Goal: Task Accomplishment & Management: Manage account settings

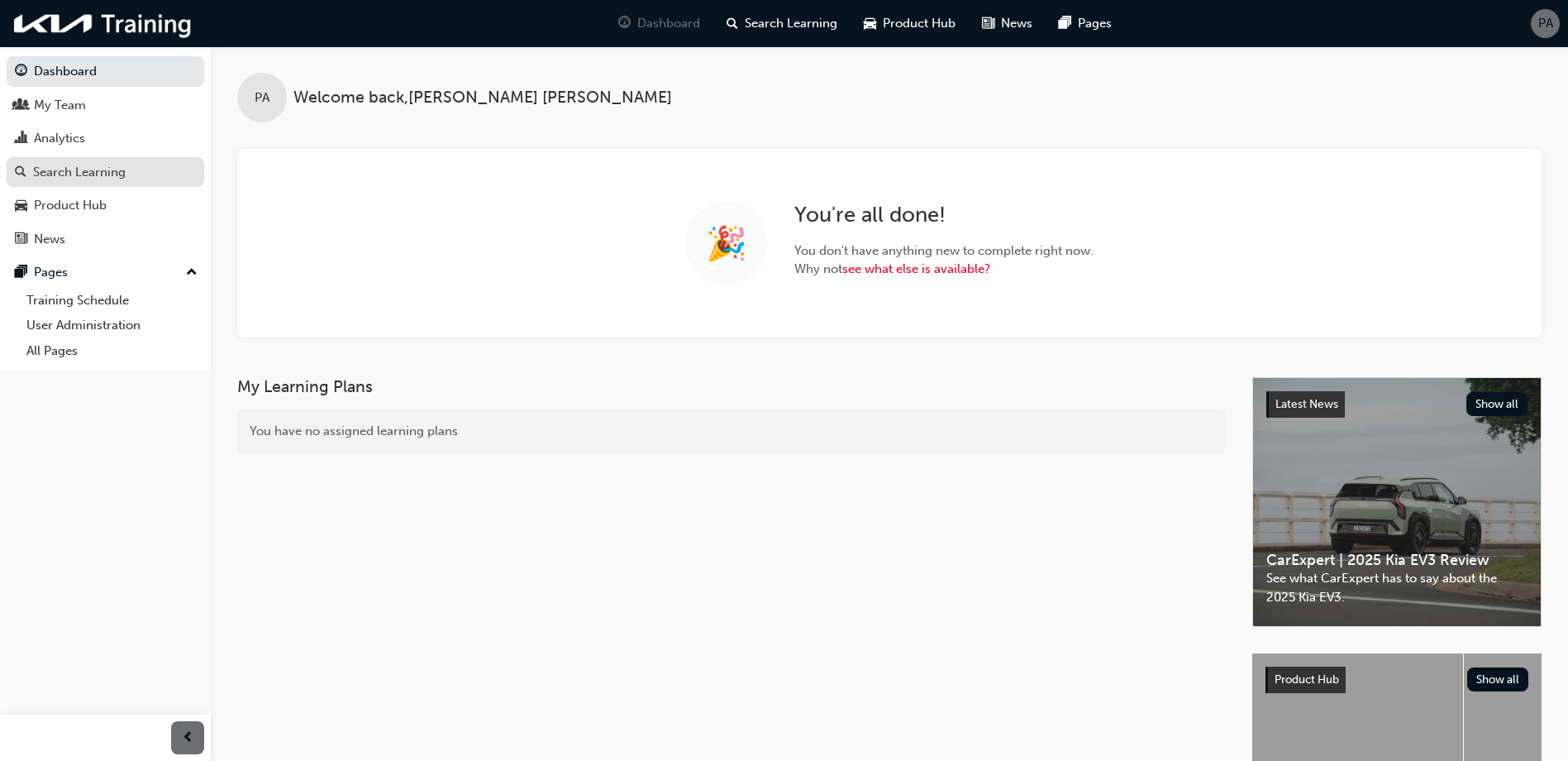
click at [73, 171] on div "Search Learning" at bounding box center [79, 172] width 92 height 19
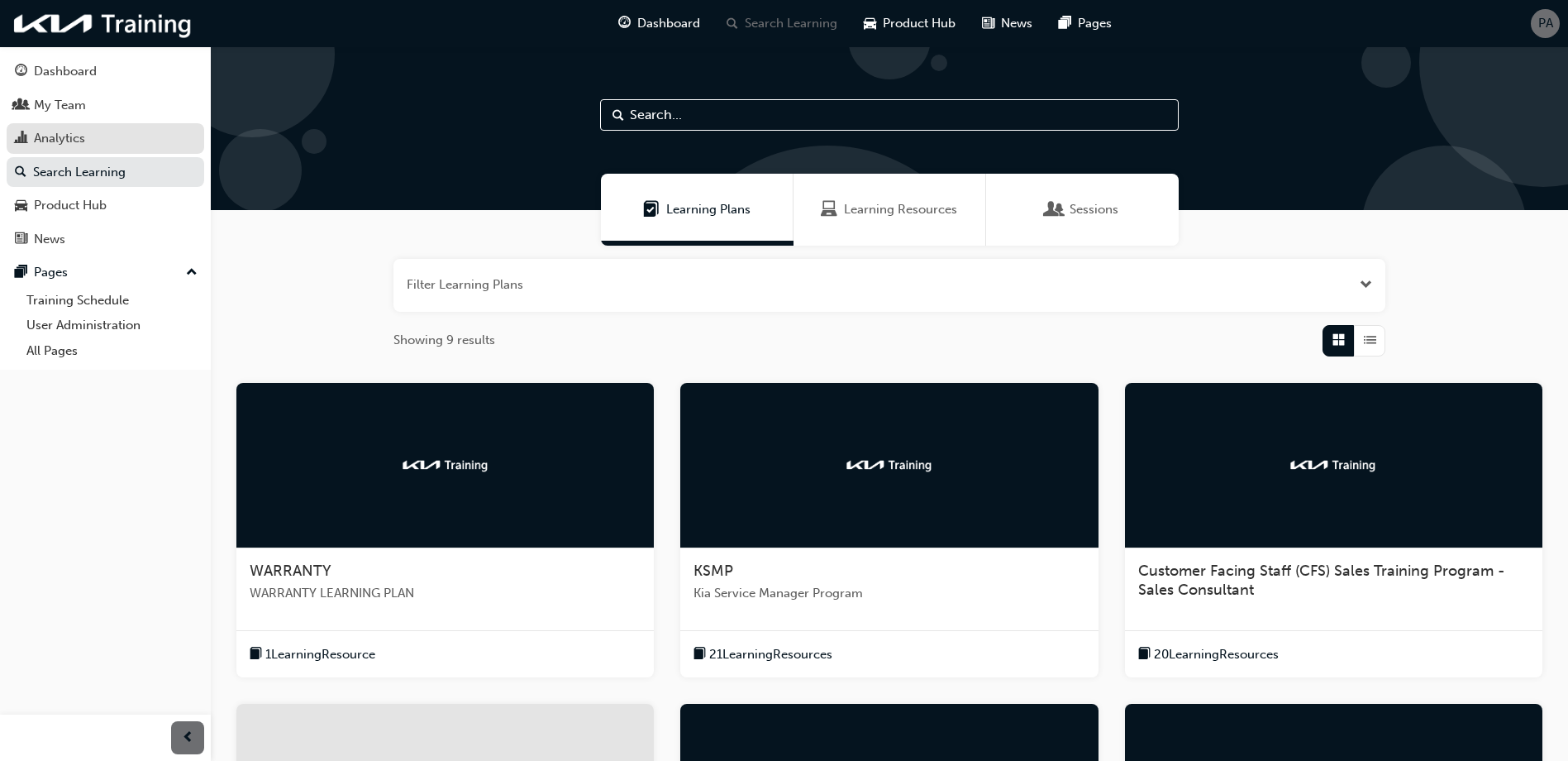
click at [73, 136] on div "Analytics" at bounding box center [60, 138] width 52 height 19
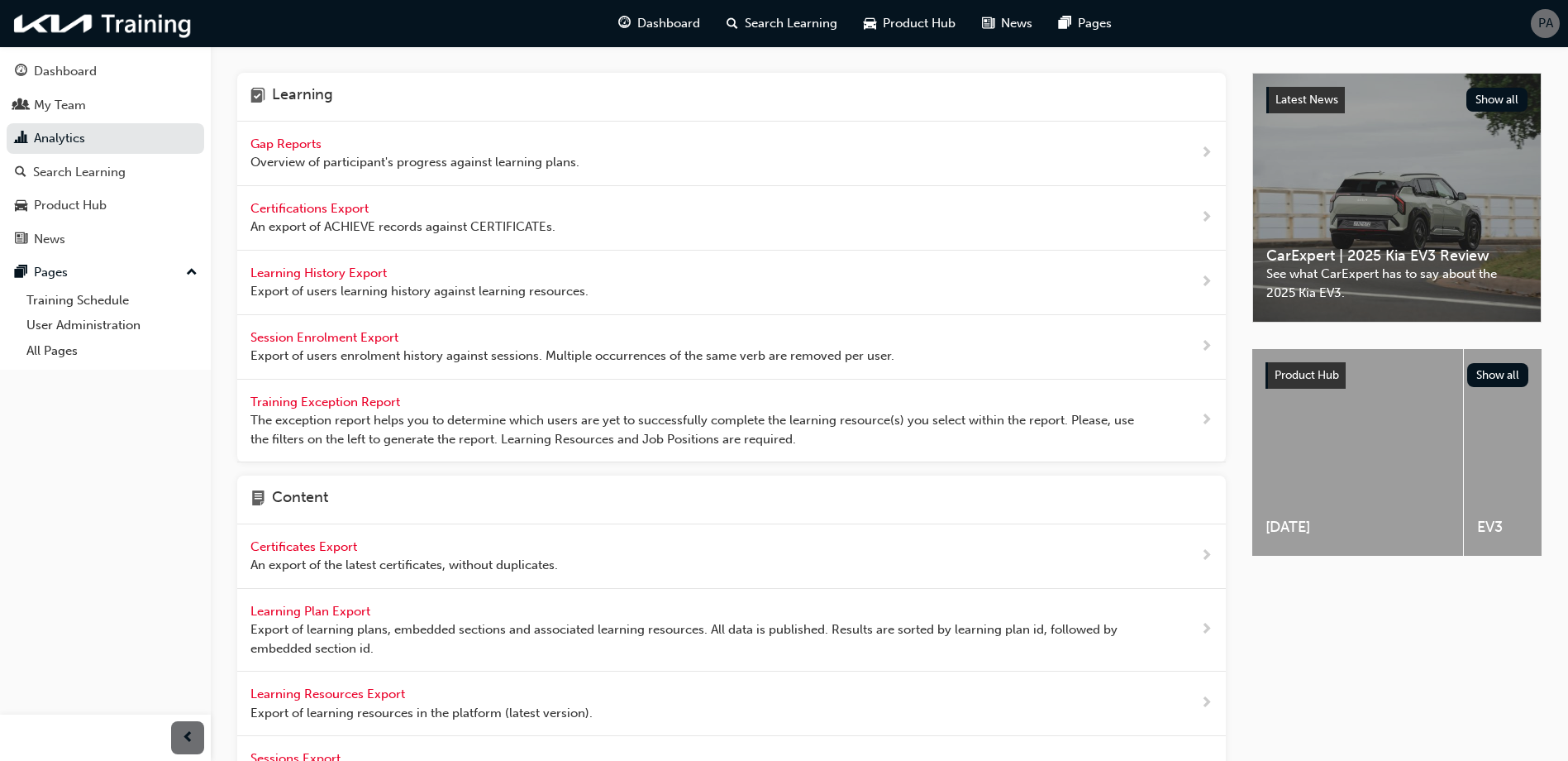
click at [304, 155] on span "Overview of participant's progress against learning plans." at bounding box center [414, 162] width 329 height 19
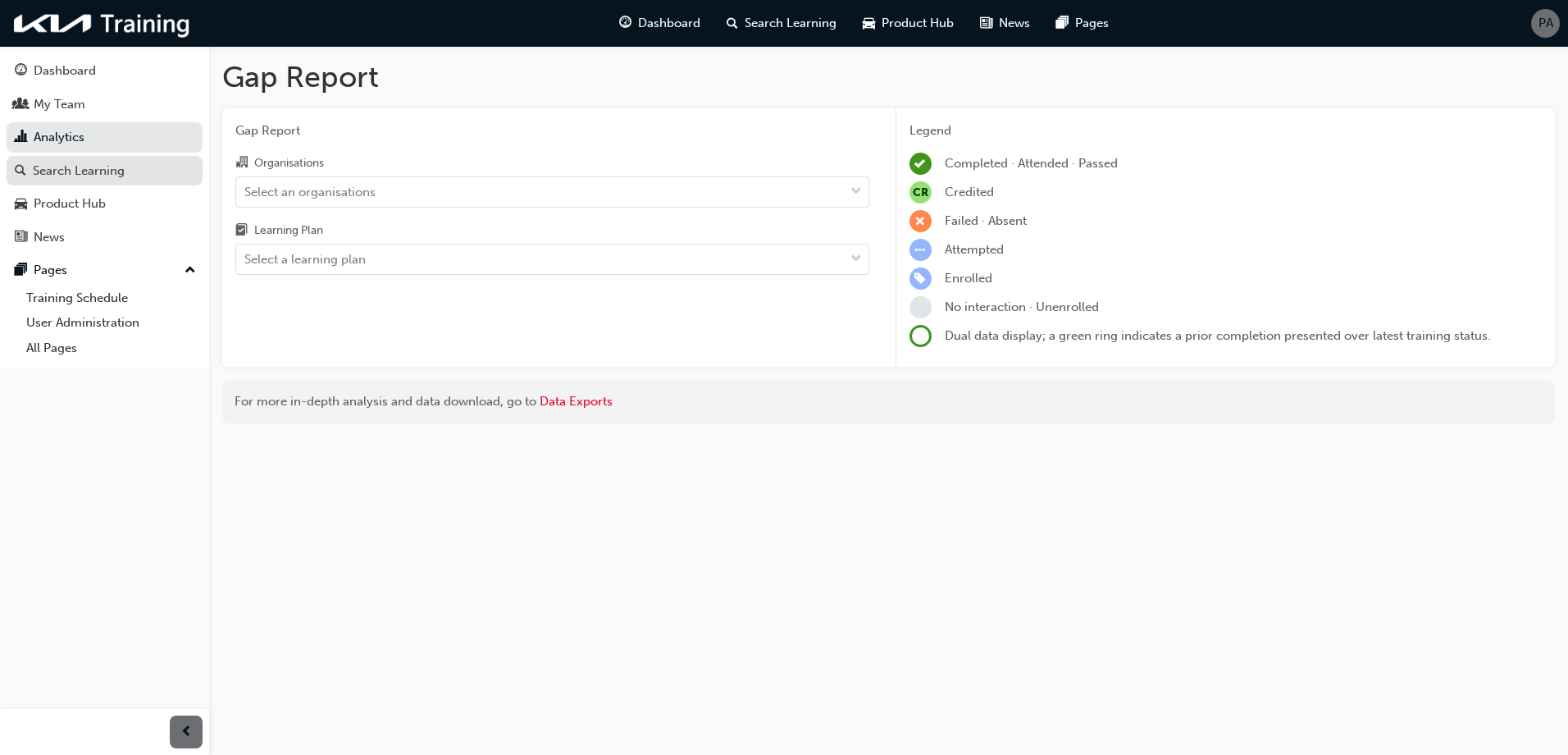
click at [152, 166] on div "Search Learning" at bounding box center [104, 171] width 179 height 21
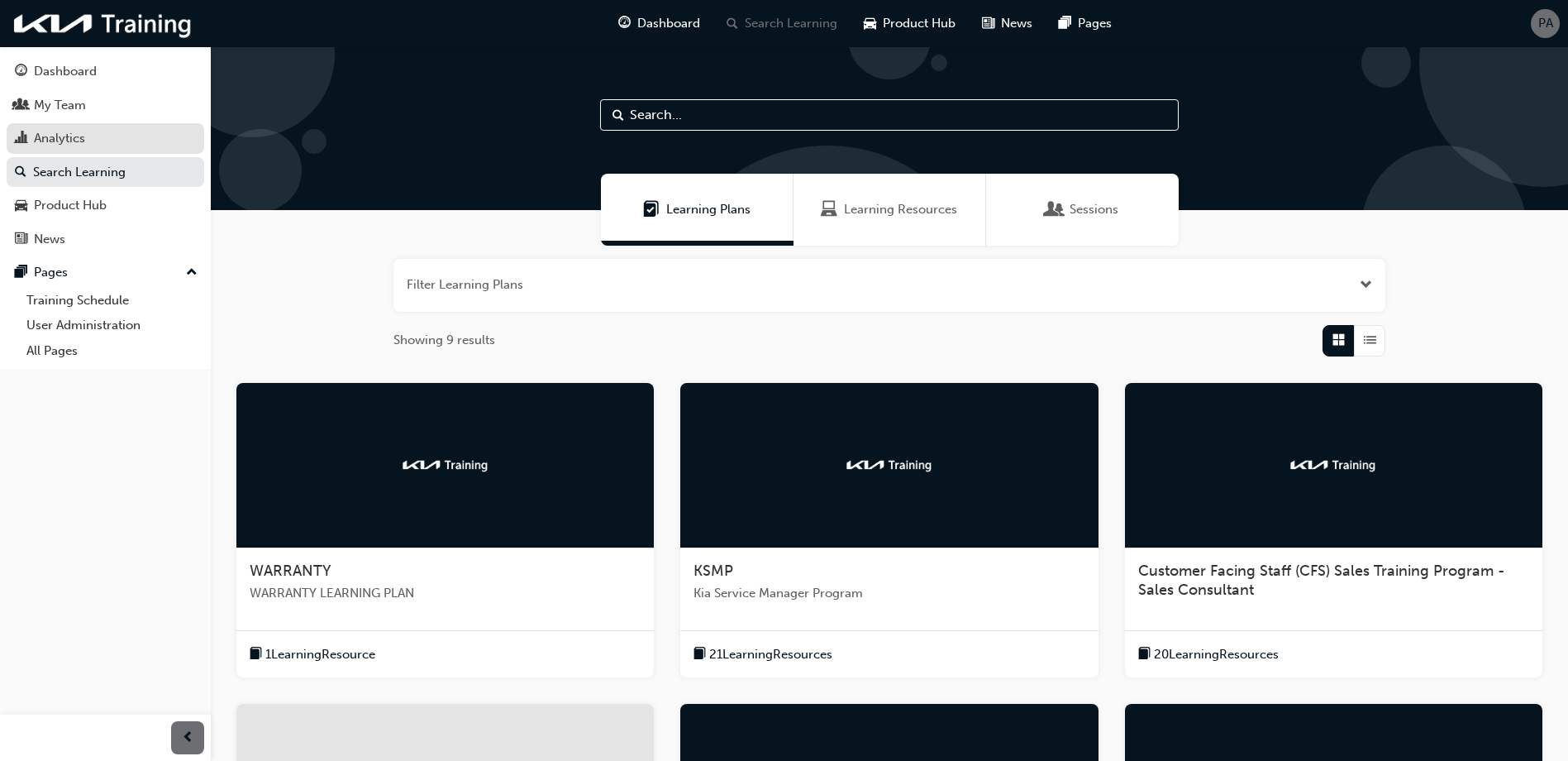
click at [90, 148] on div "Analytics" at bounding box center [105, 138] width 181 height 21
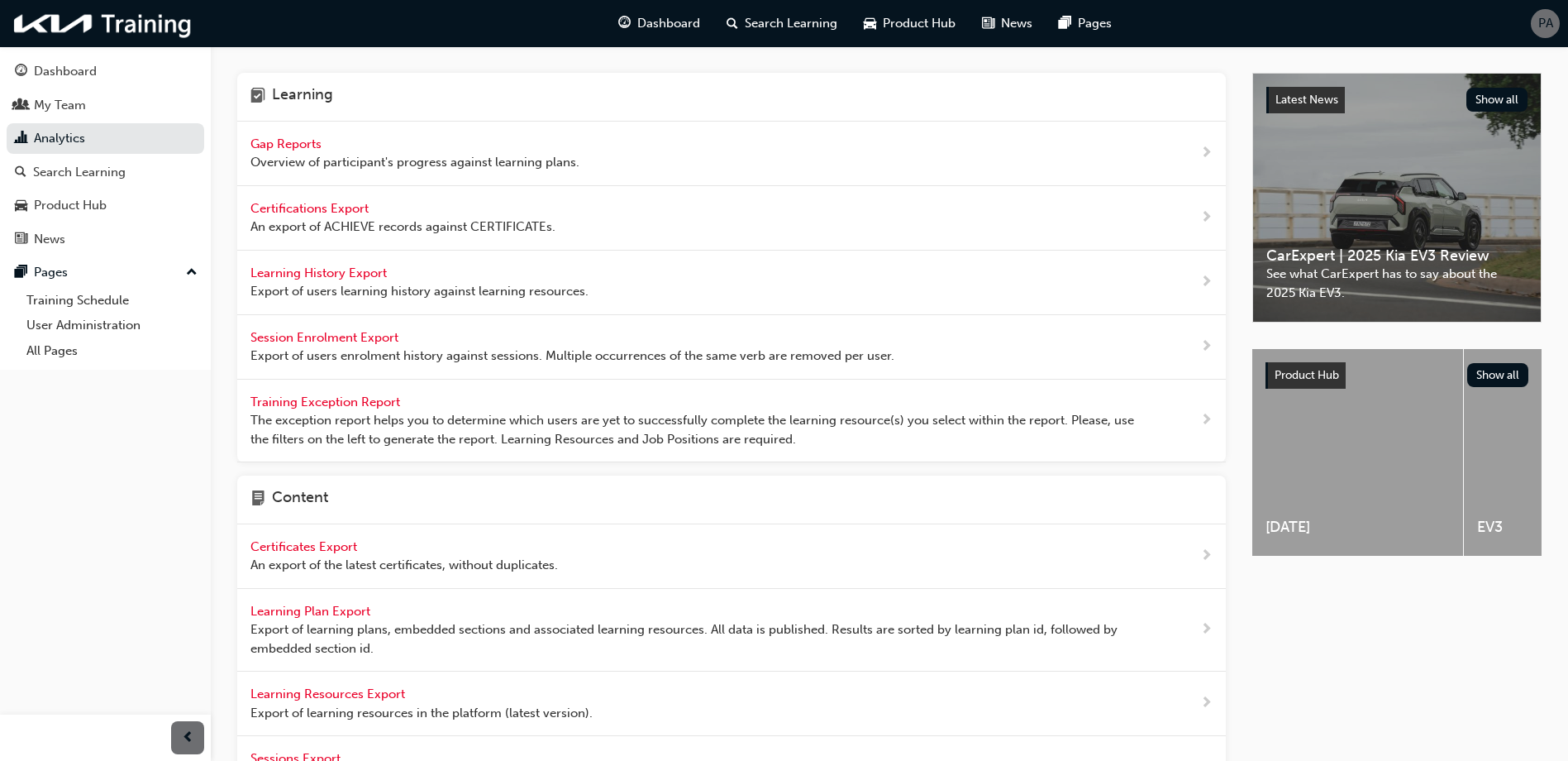
click at [332, 274] on span "Learning History Export" at bounding box center [320, 273] width 140 height 15
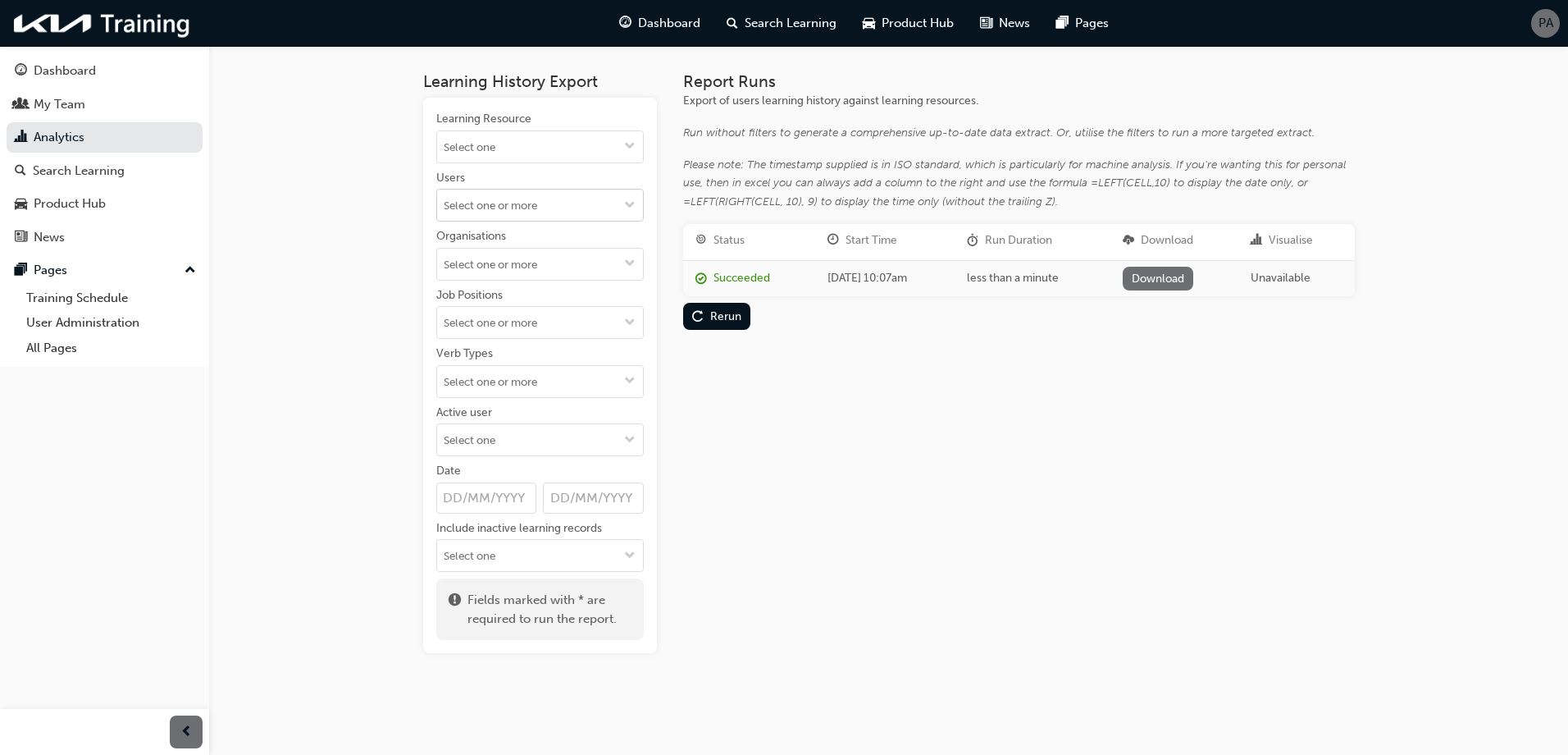
click at [486, 197] on input "Users" at bounding box center [539, 205] width 206 height 31
type input "thomp"
click at [477, 354] on li "[PERSON_NAME]" at bounding box center [539, 360] width 207 height 31
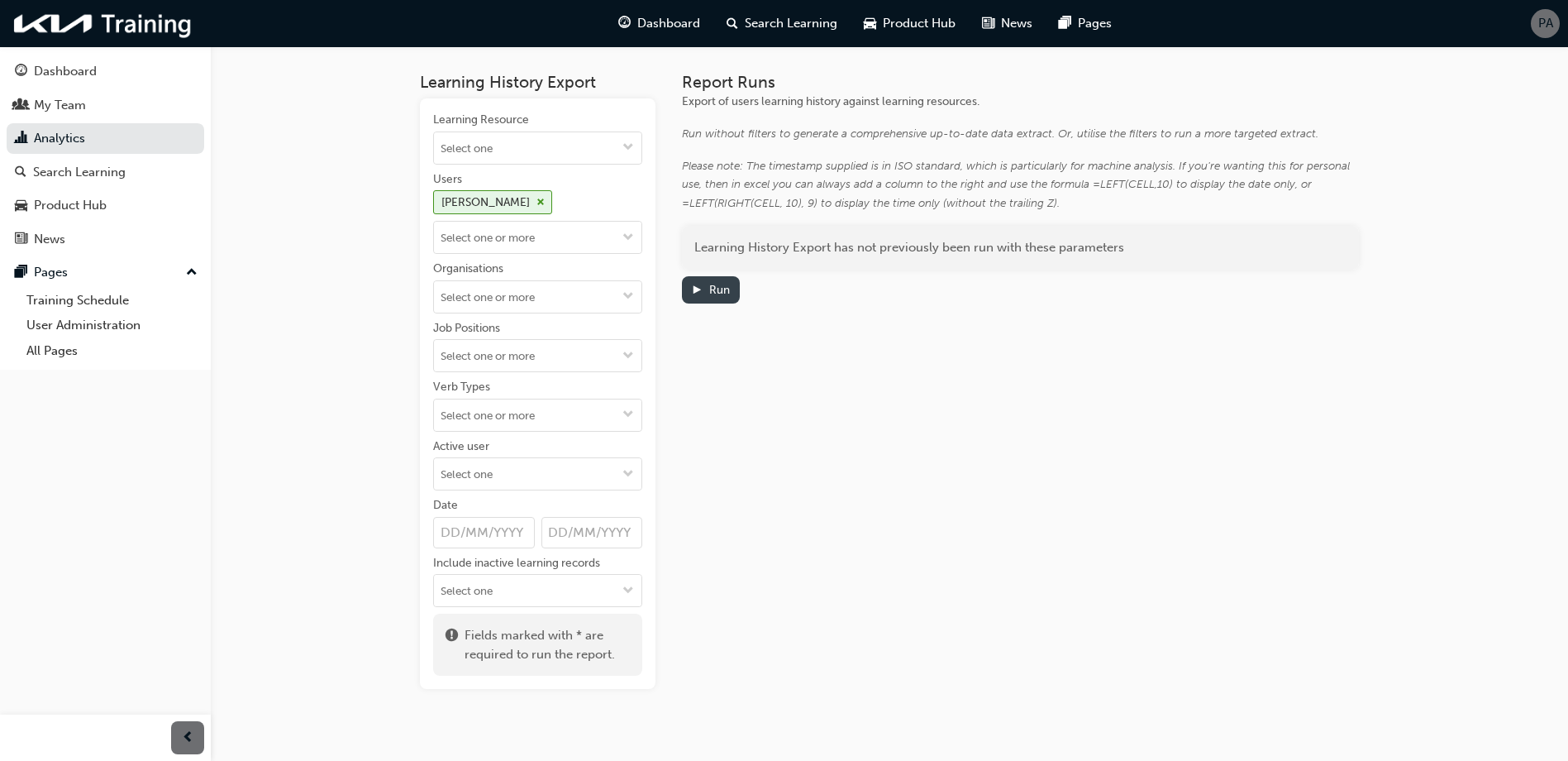
click at [717, 292] on div "Run" at bounding box center [719, 290] width 21 height 14
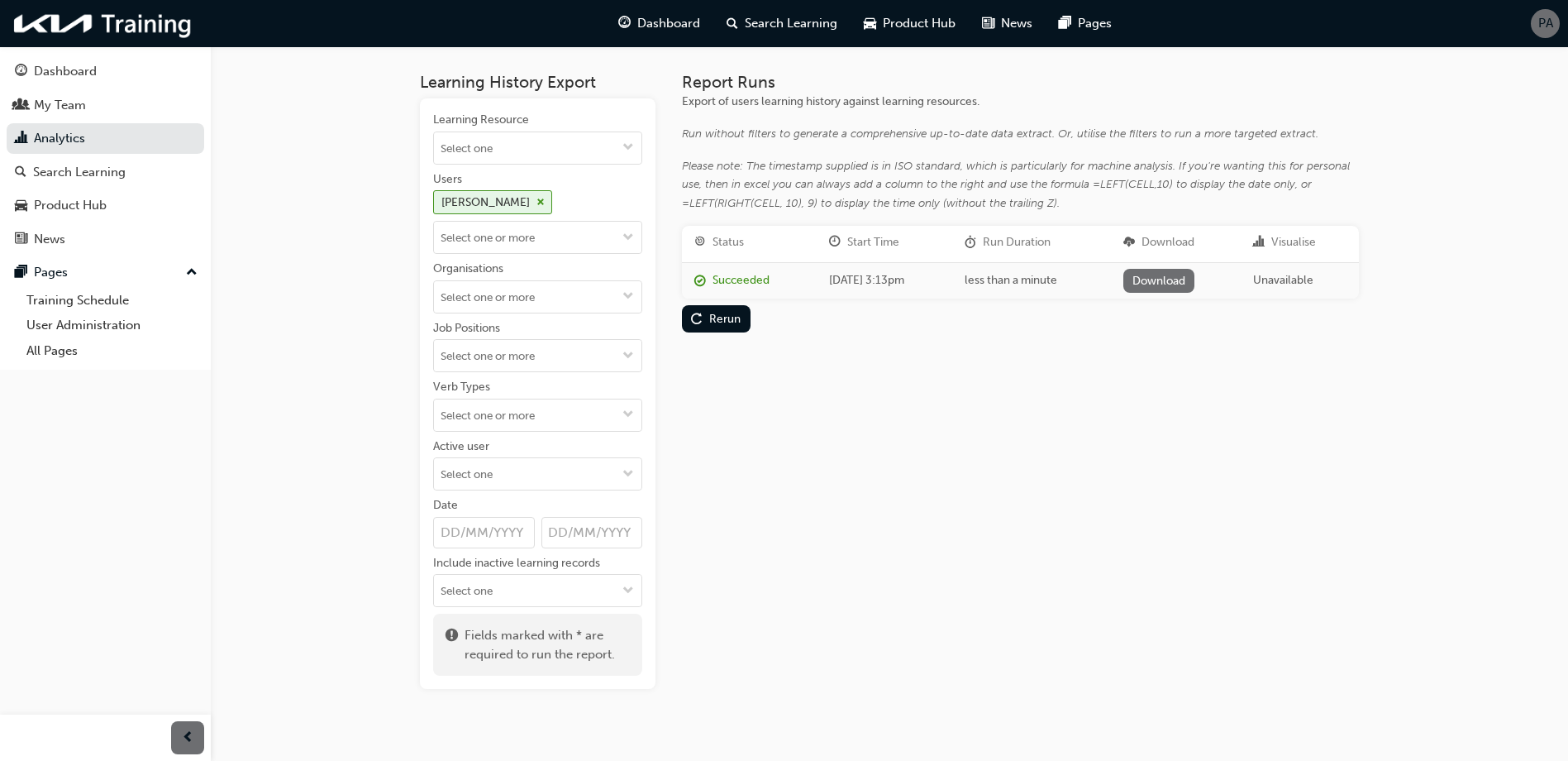
click at [1188, 287] on link "Download" at bounding box center [1159, 281] width 72 height 24
click at [1535, 31] on div "PA" at bounding box center [1545, 23] width 29 height 29
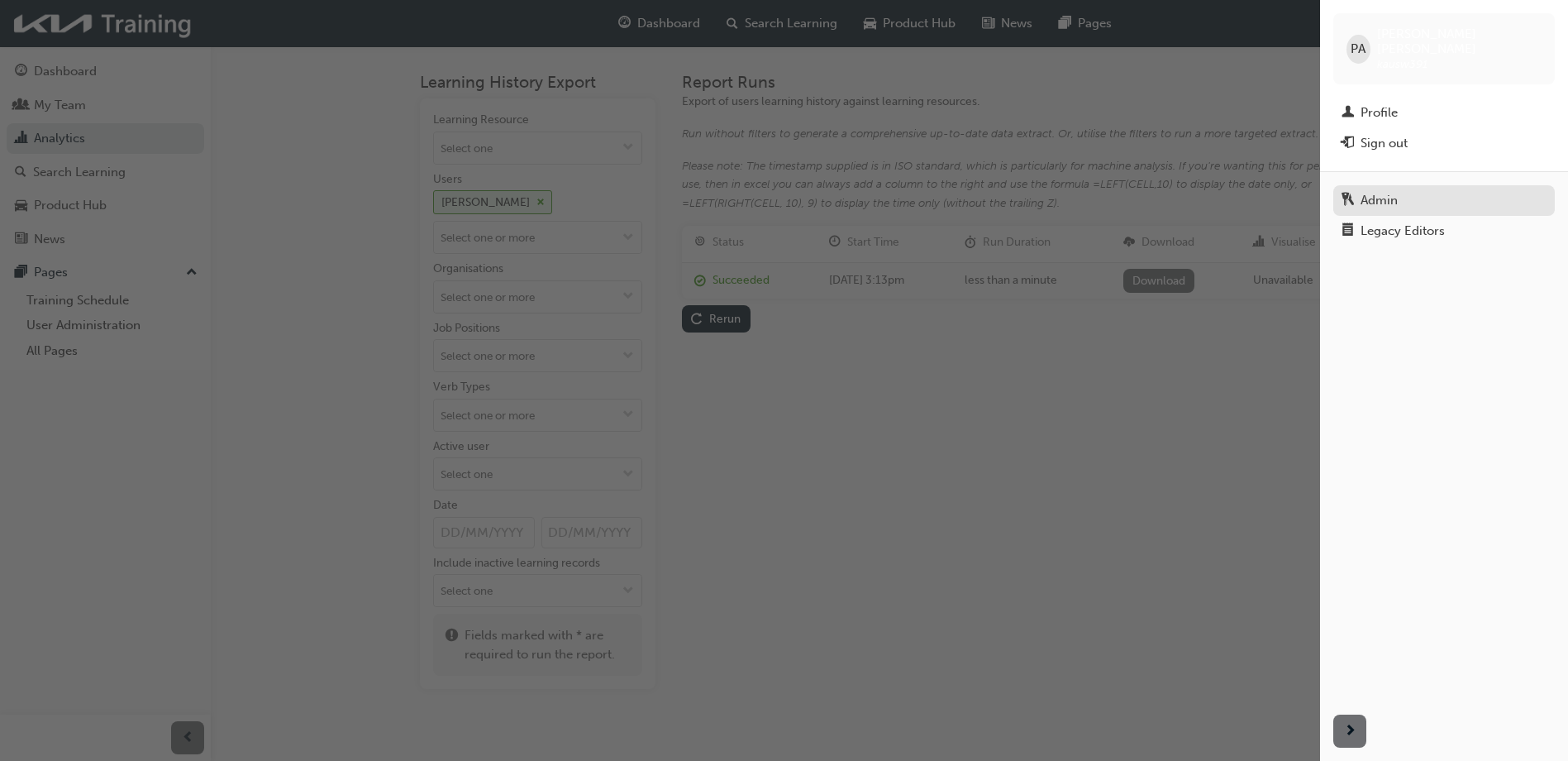
click at [1387, 191] on div "Admin" at bounding box center [1378, 200] width 37 height 19
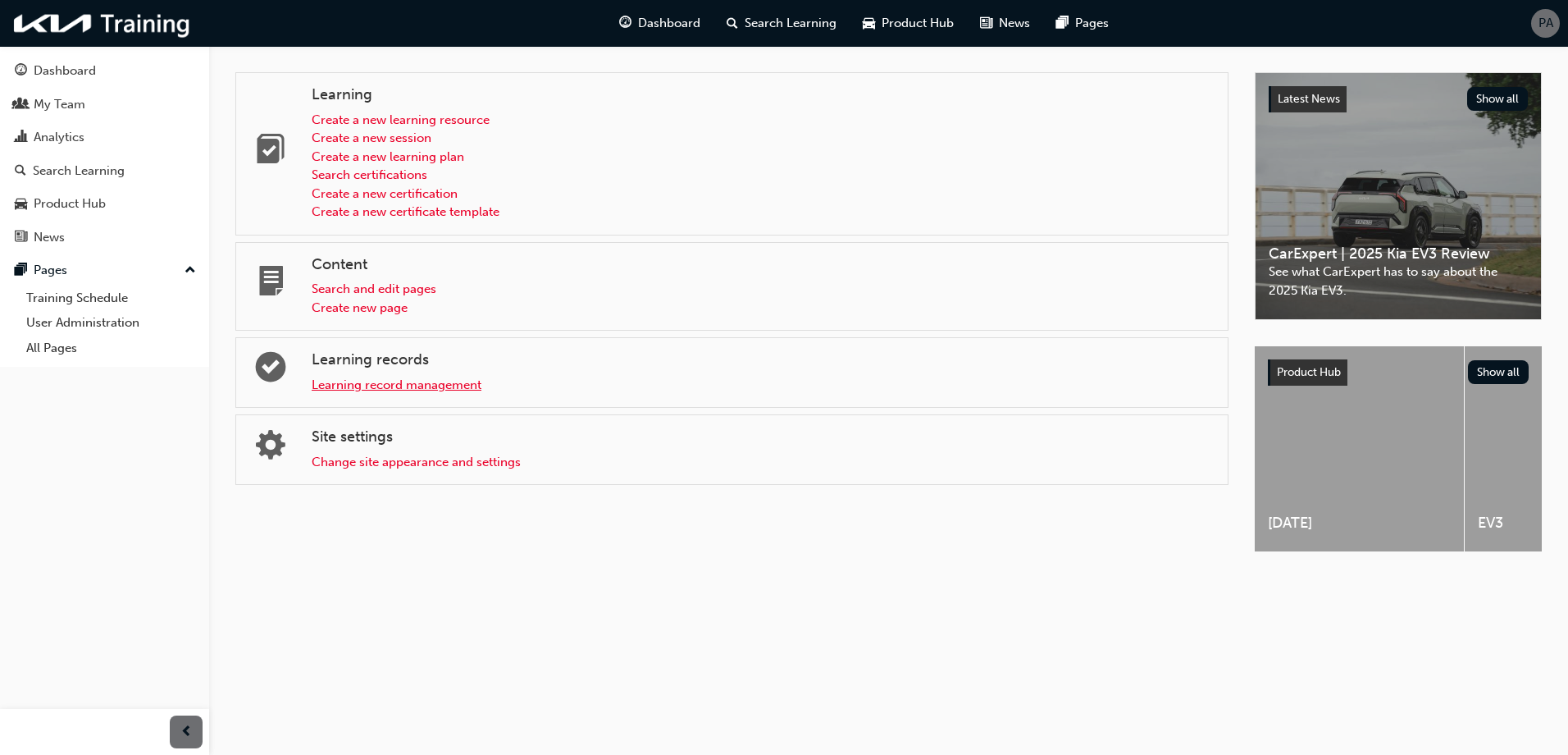
click at [381, 392] on link "Learning record management" at bounding box center [396, 385] width 170 height 15
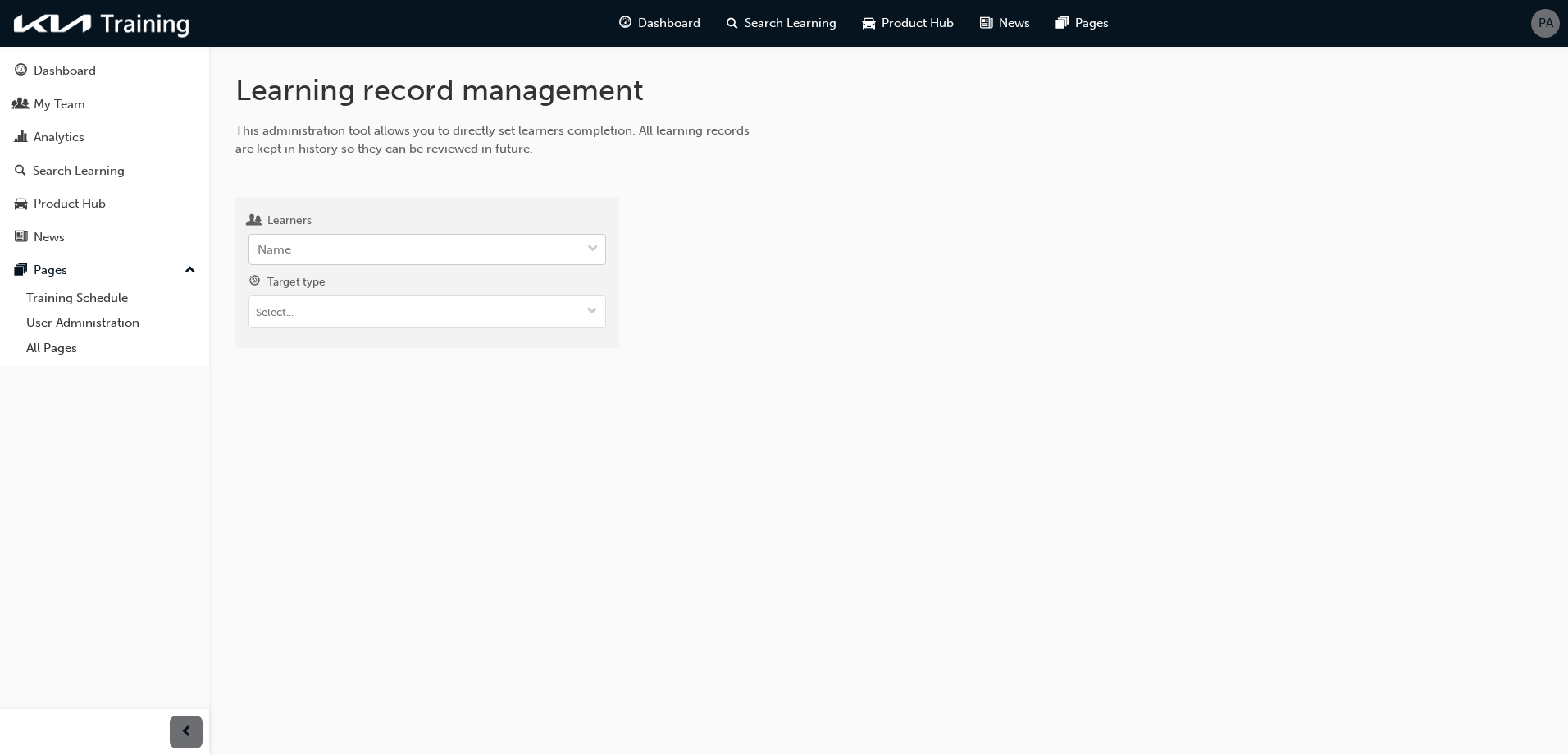
click at [455, 250] on div "Name" at bounding box center [415, 249] width 331 height 29
click at [259, 250] on input "Learners Name" at bounding box center [258, 249] width 2 height 14
type input "thomp"
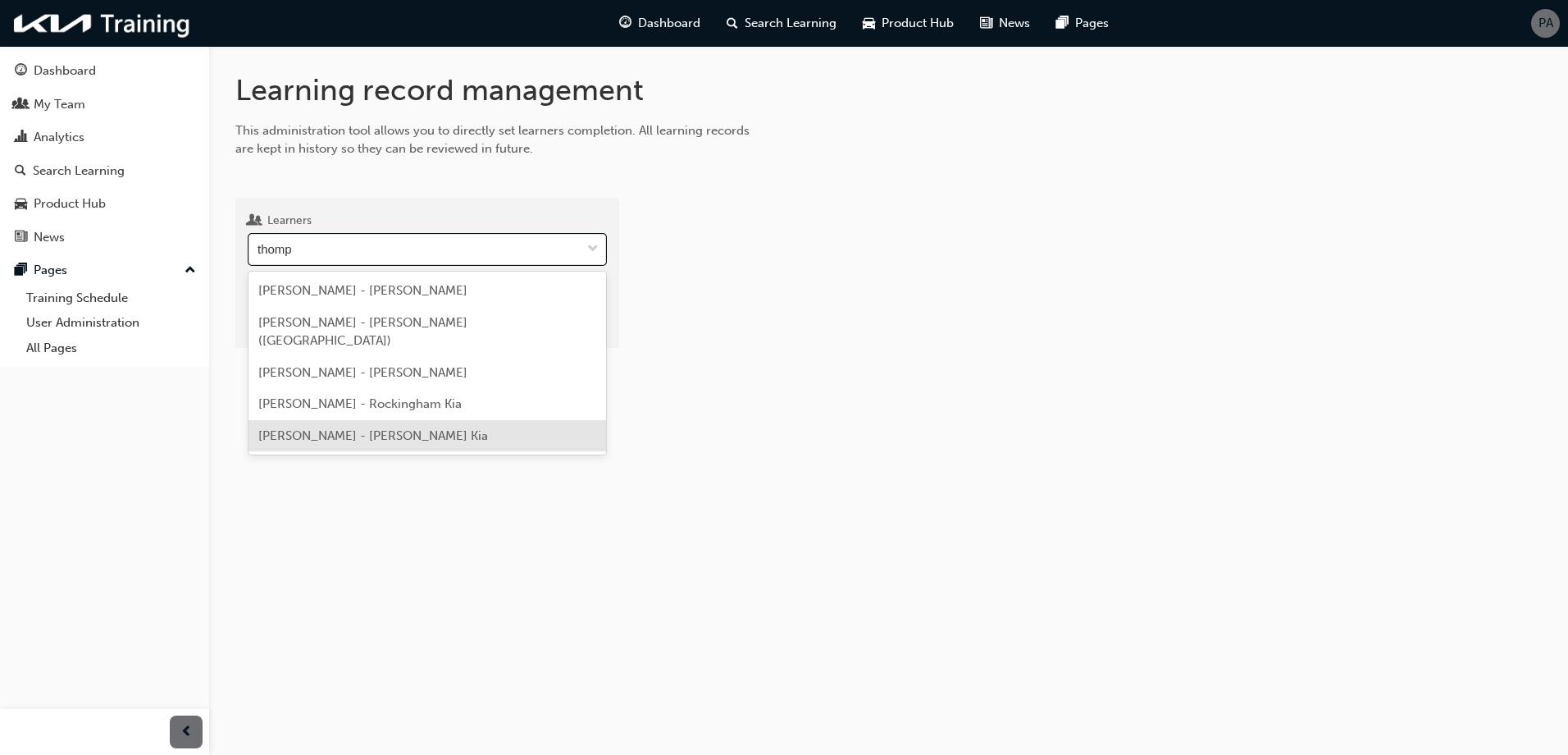
click at [429, 428] on span "[PERSON_NAME] - [PERSON_NAME] Kia" at bounding box center [373, 435] width 230 height 15
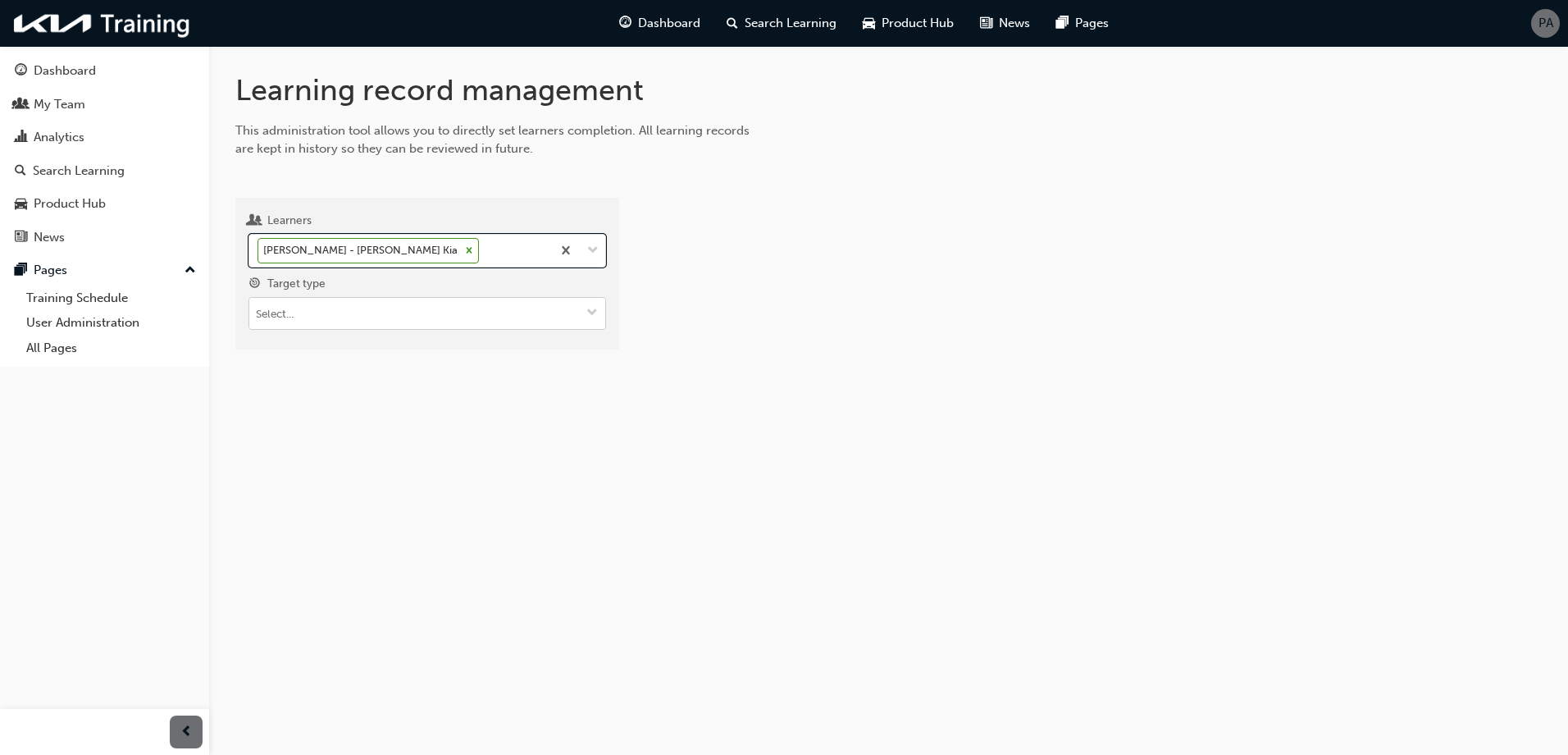
click at [452, 308] on input "Target type" at bounding box center [427, 313] width 356 height 31
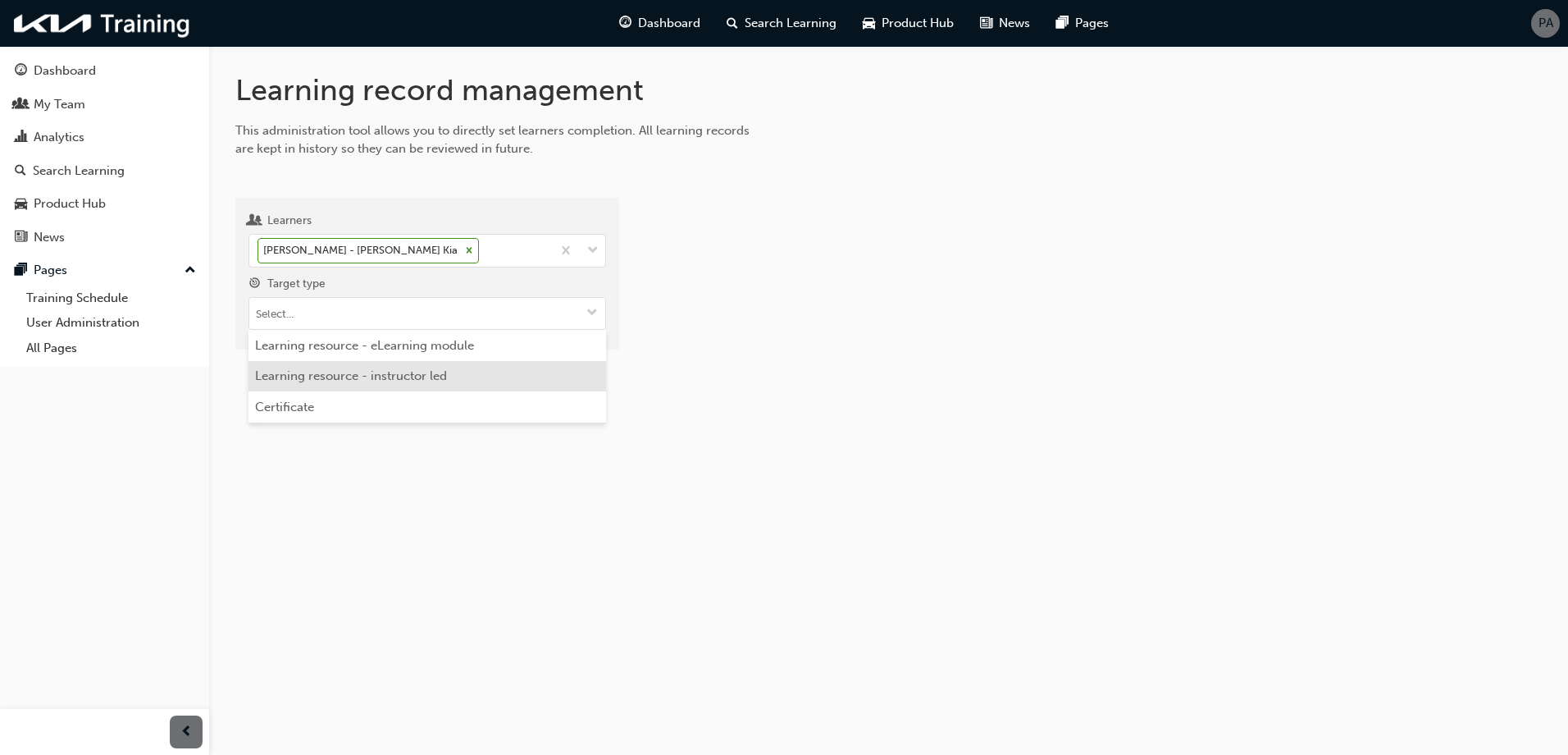
click at [446, 378] on li "Learning resource - instructor led" at bounding box center [427, 377] width 358 height 31
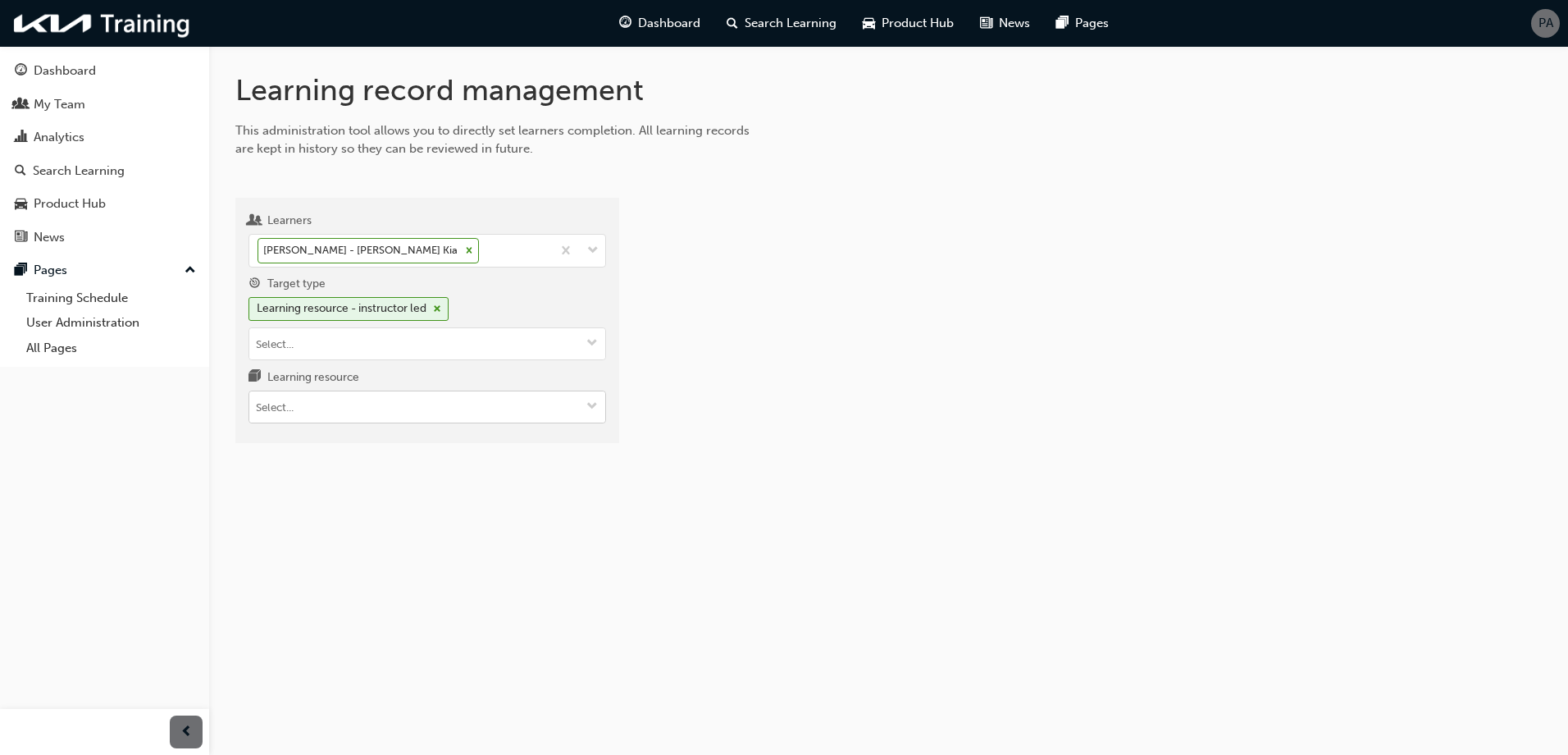
click at [435, 421] on input "Learning resource" at bounding box center [427, 407] width 356 height 31
type input "cert"
click at [429, 442] on li "Certified - ILT TRP-LVL1-CERT LIVE" at bounding box center [427, 449] width 358 height 51
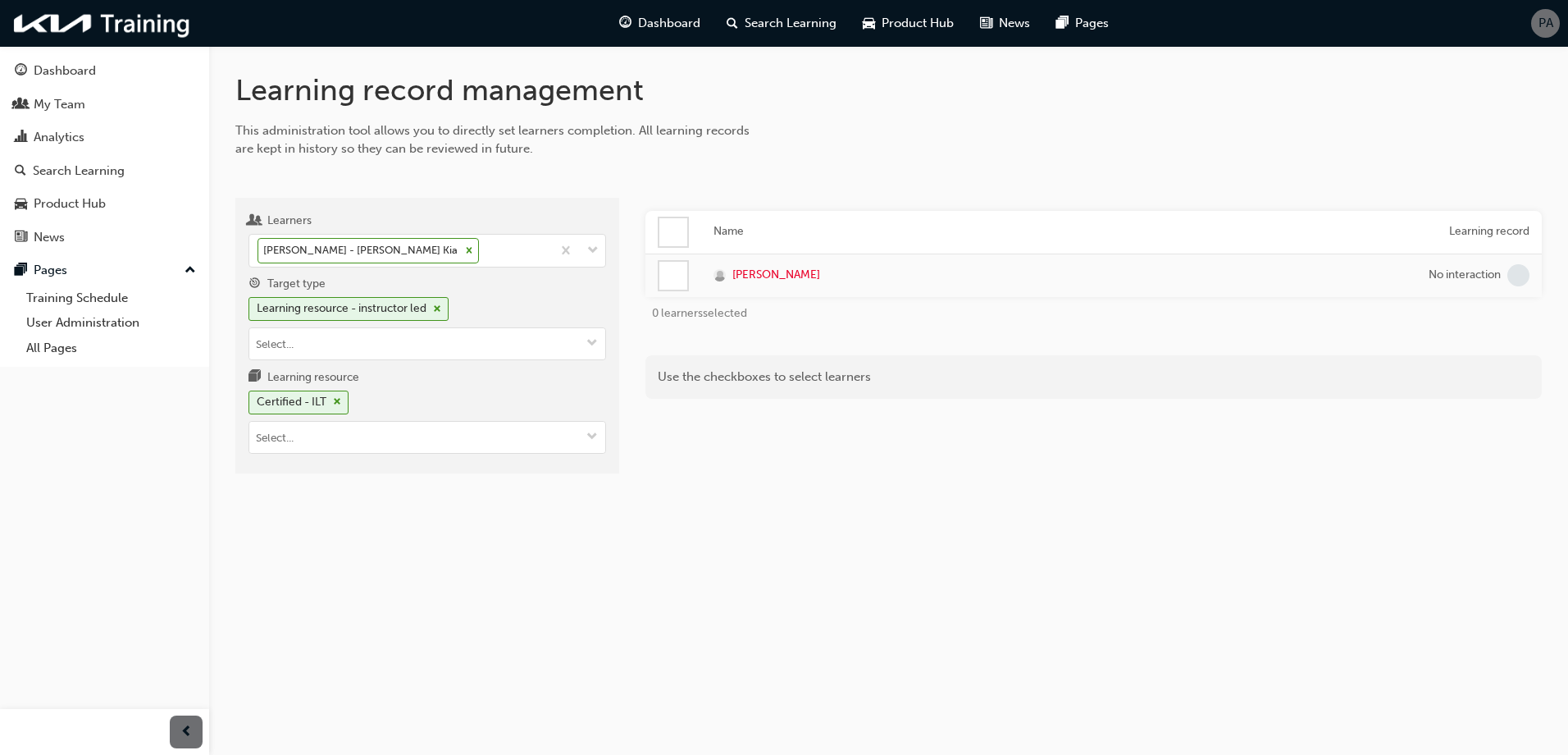
click at [669, 280] on div at bounding box center [673, 276] width 28 height 28
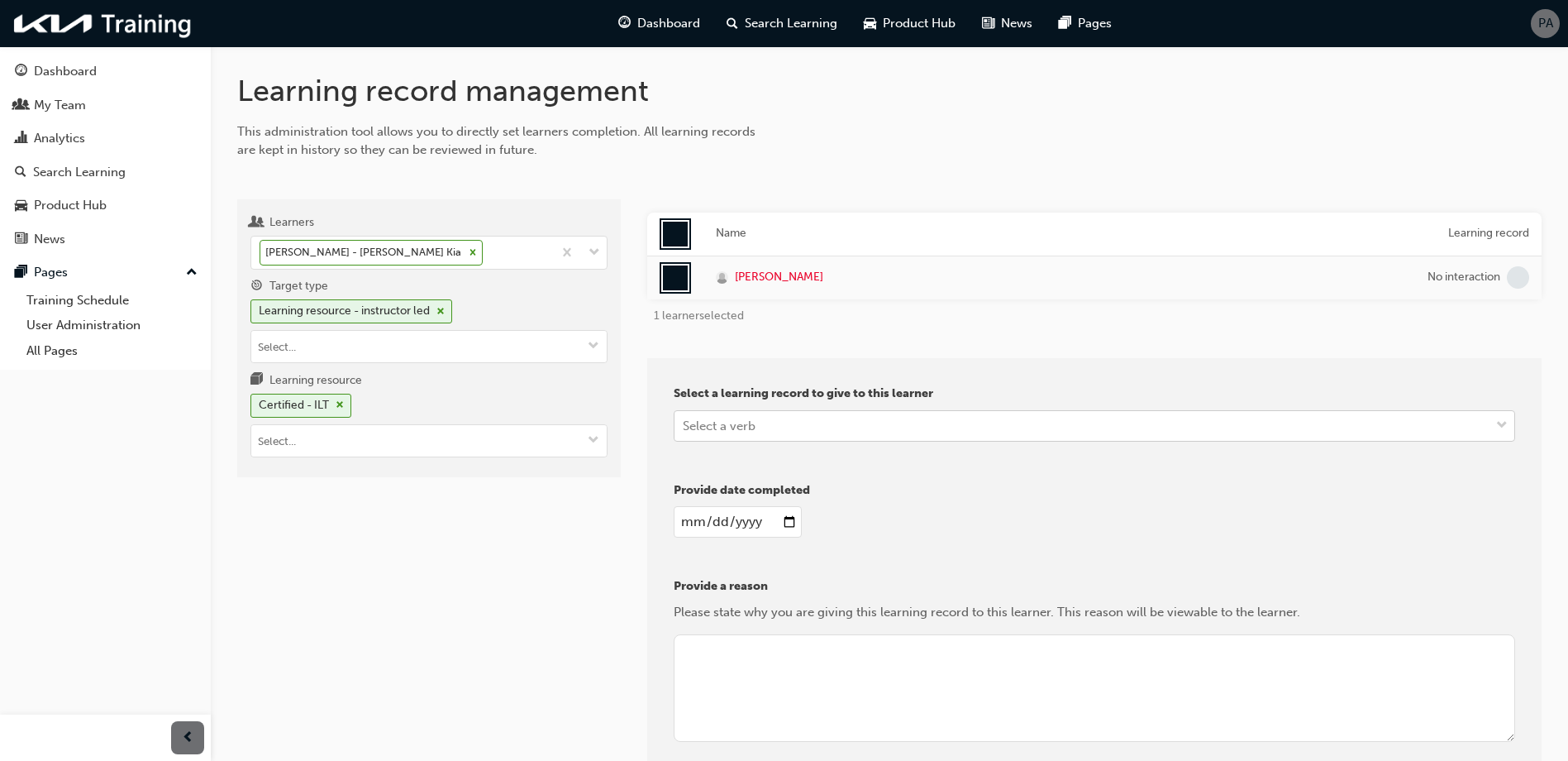
click at [742, 431] on div "Select a verb" at bounding box center [718, 425] width 72 height 19
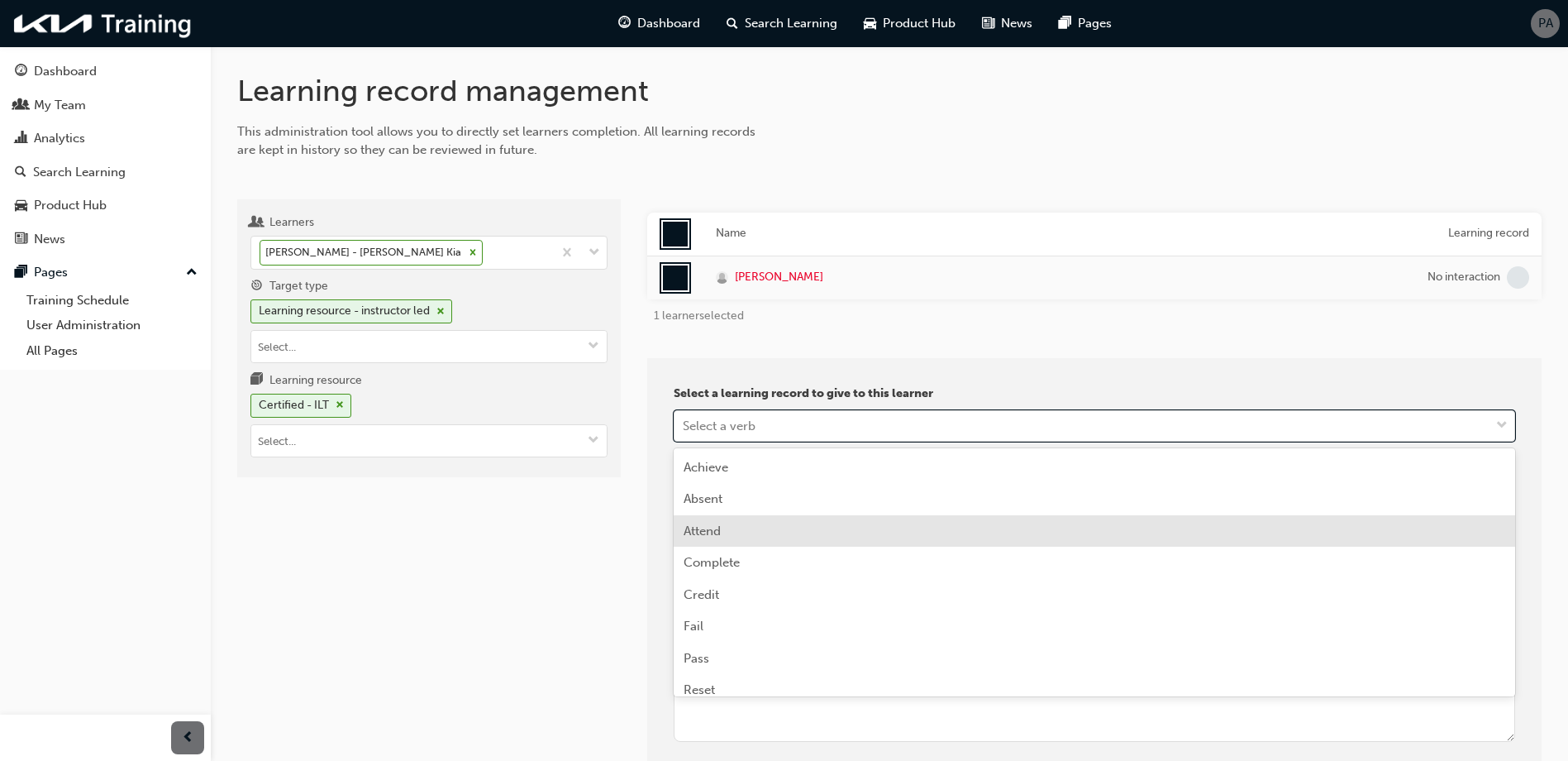
click at [737, 535] on div "Attend" at bounding box center [1094, 531] width 841 height 32
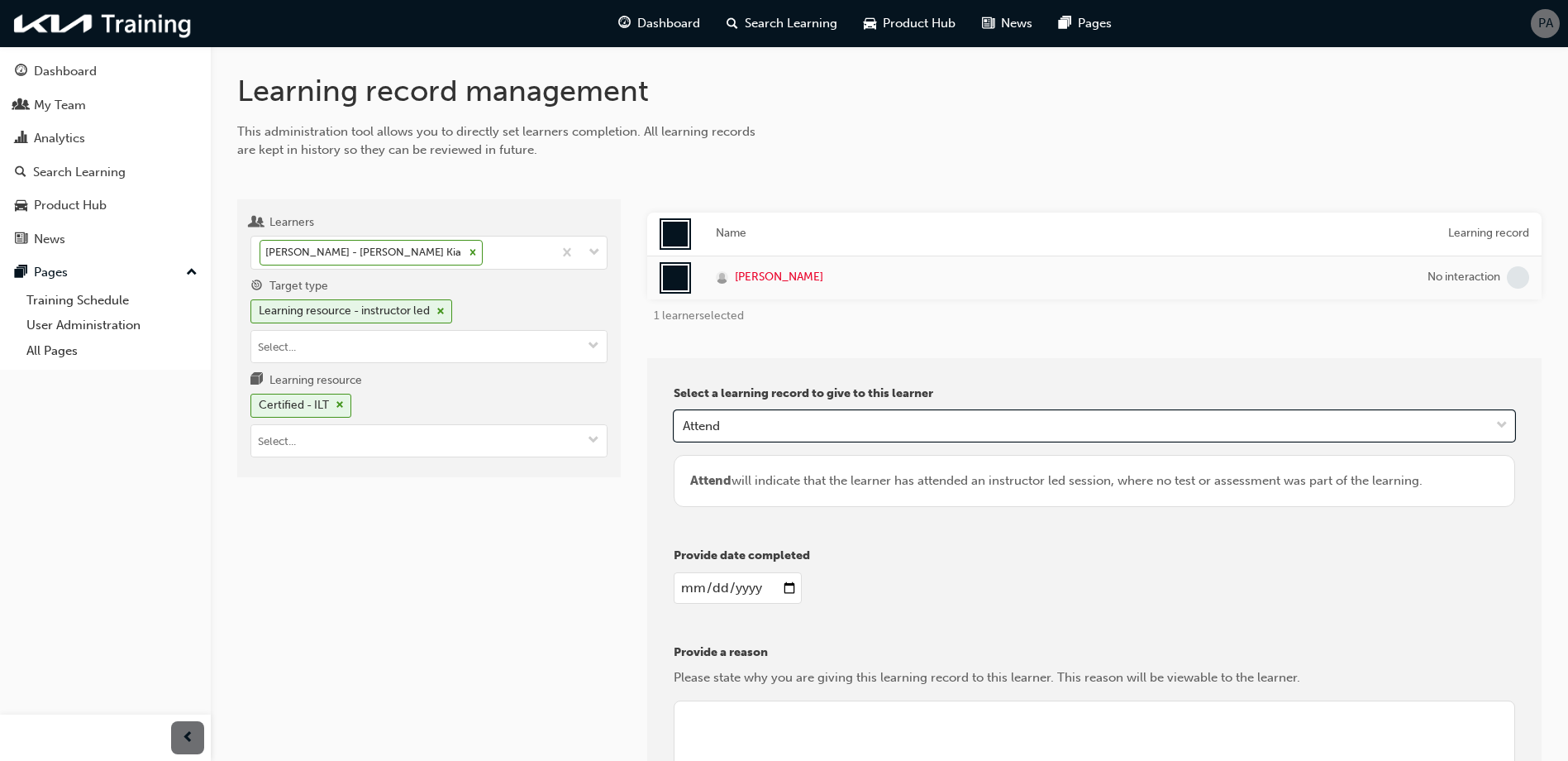
click at [692, 586] on input "date" at bounding box center [737, 588] width 128 height 32
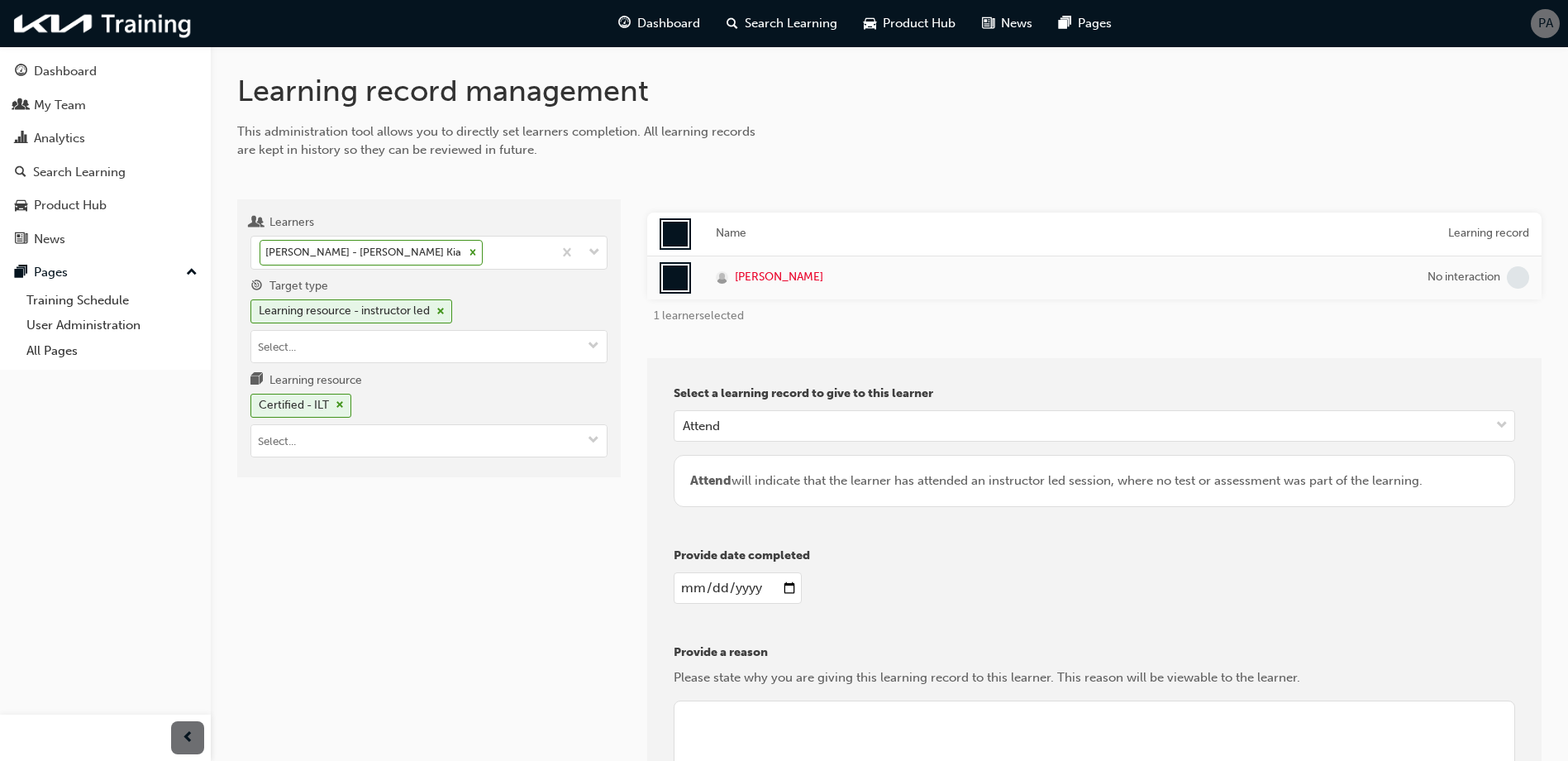
click at [686, 585] on input "date" at bounding box center [737, 588] width 128 height 32
type input "[DATE]"
click at [688, 535] on div "Select a learning record to give to this learner Attend Attend will indicate th…" at bounding box center [1094, 619] width 894 height 521
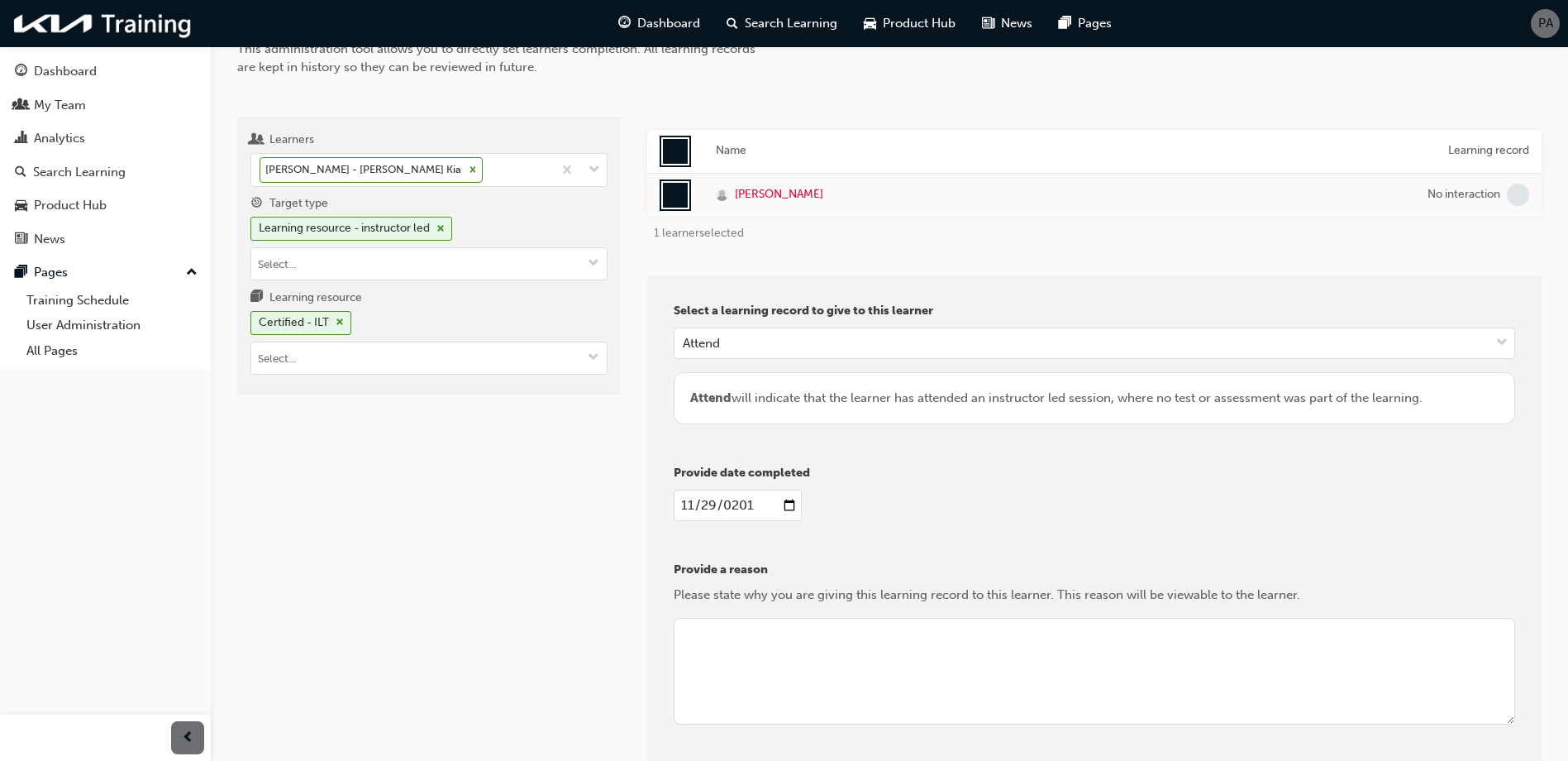
click at [706, 662] on textarea at bounding box center [1094, 671] width 841 height 107
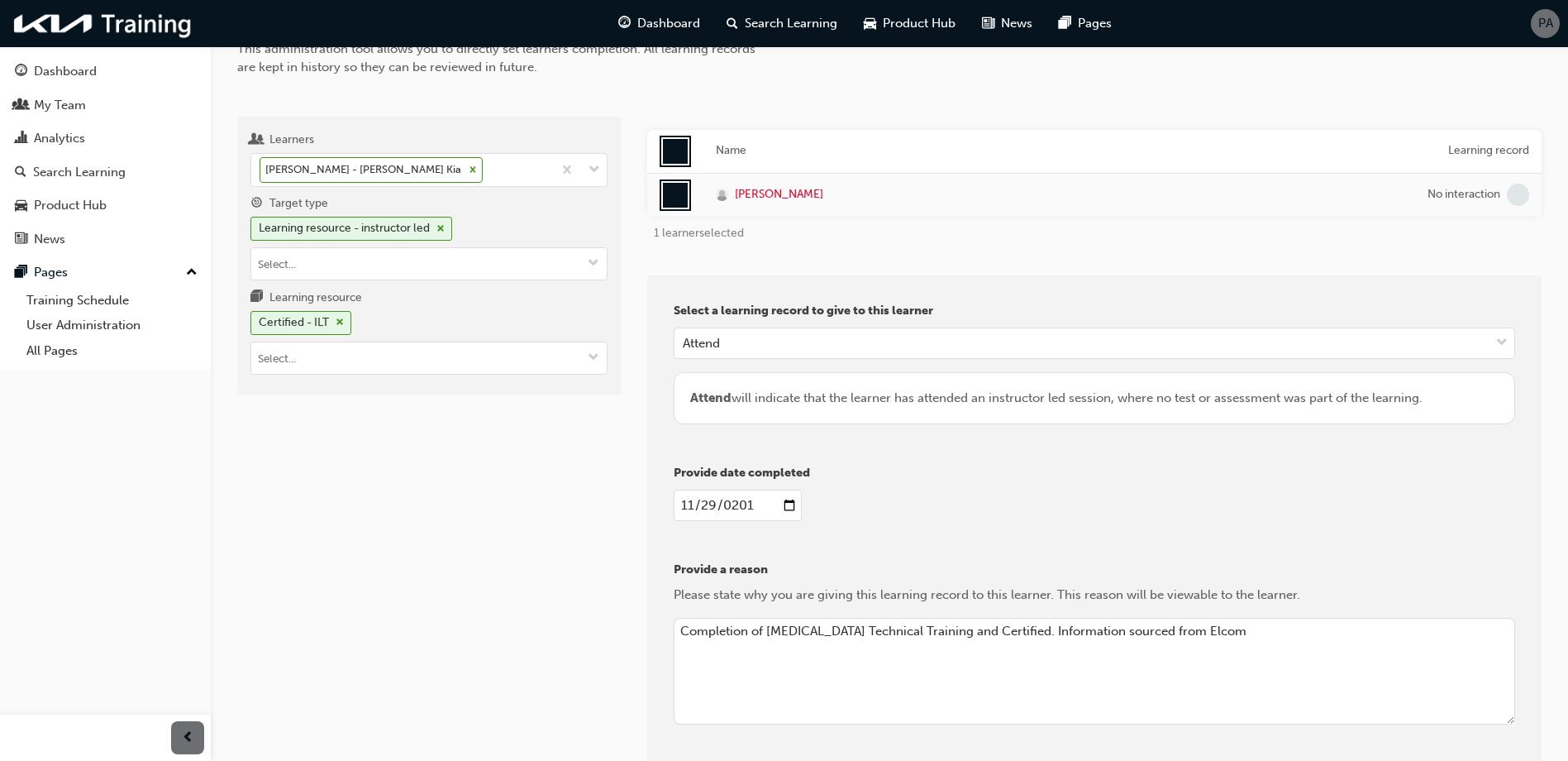
click at [1054, 691] on textarea "Completion of [MEDICAL_DATA] Technical Training and Certified. Information sour…" at bounding box center [1094, 671] width 841 height 107
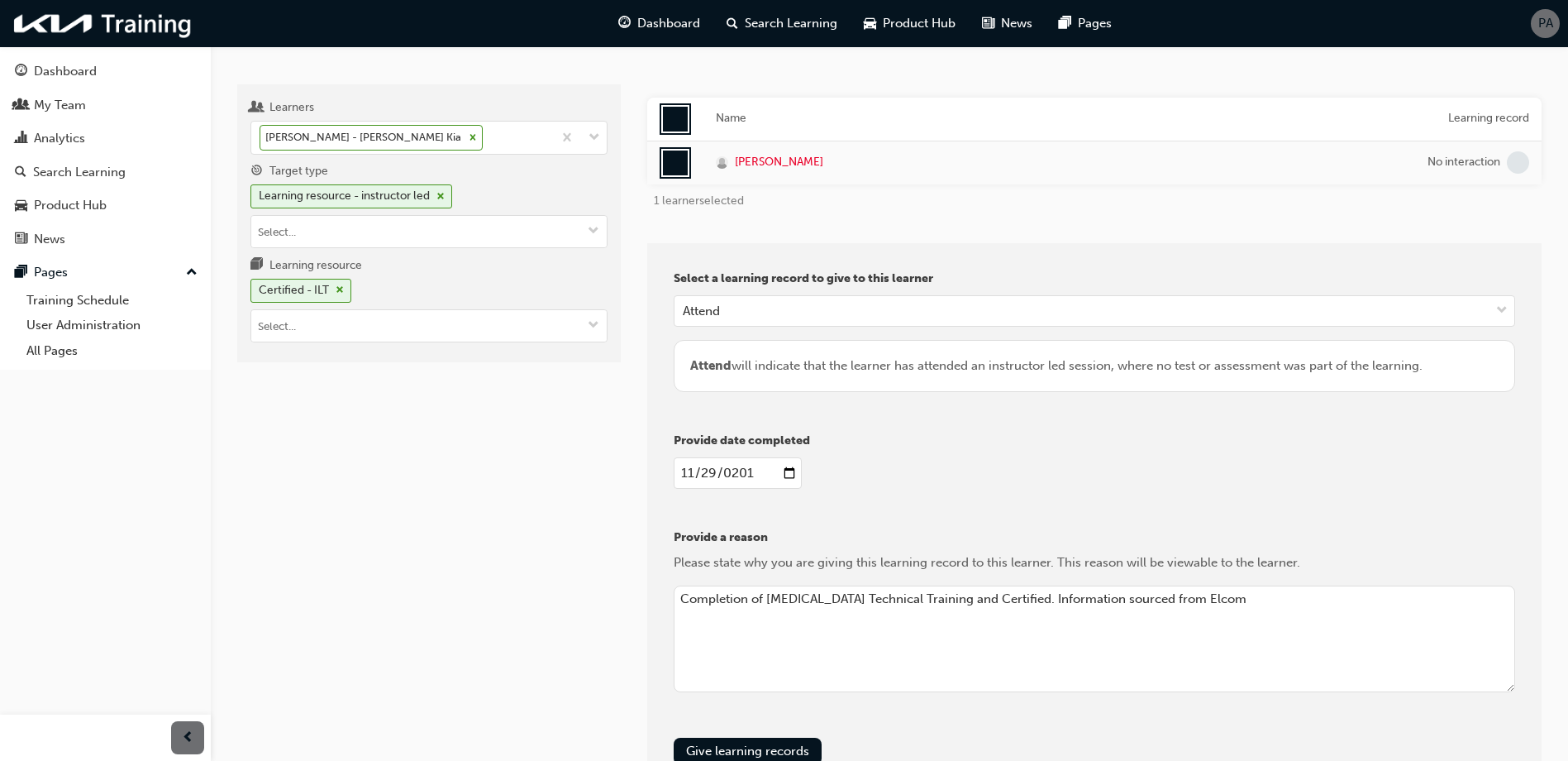
scroll to position [240, 0]
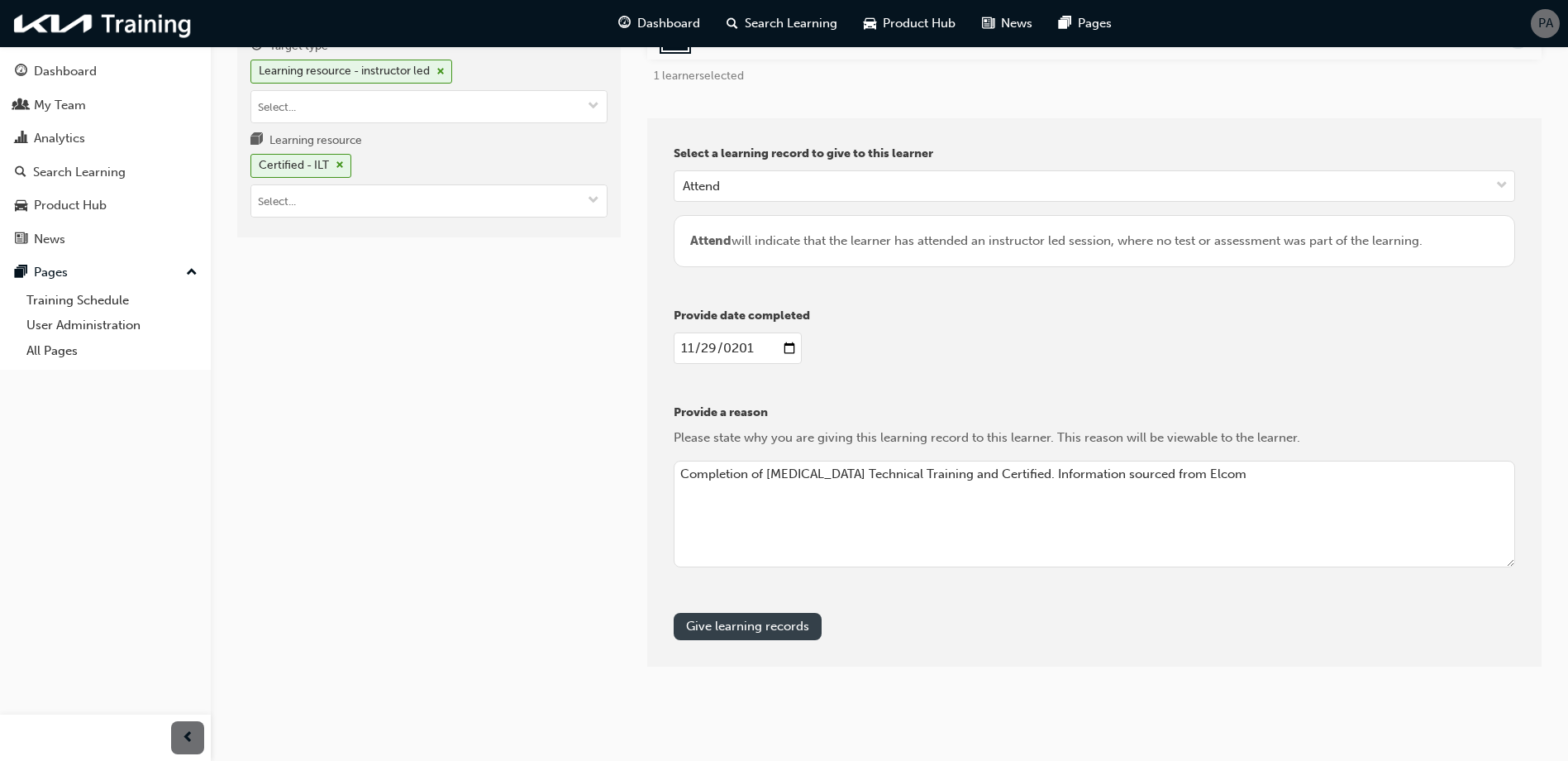
type textarea "Completion of [MEDICAL_DATA] Technical Training and Certified. Information sour…"
click at [744, 634] on button "Give learning records" at bounding box center [747, 626] width 148 height 27
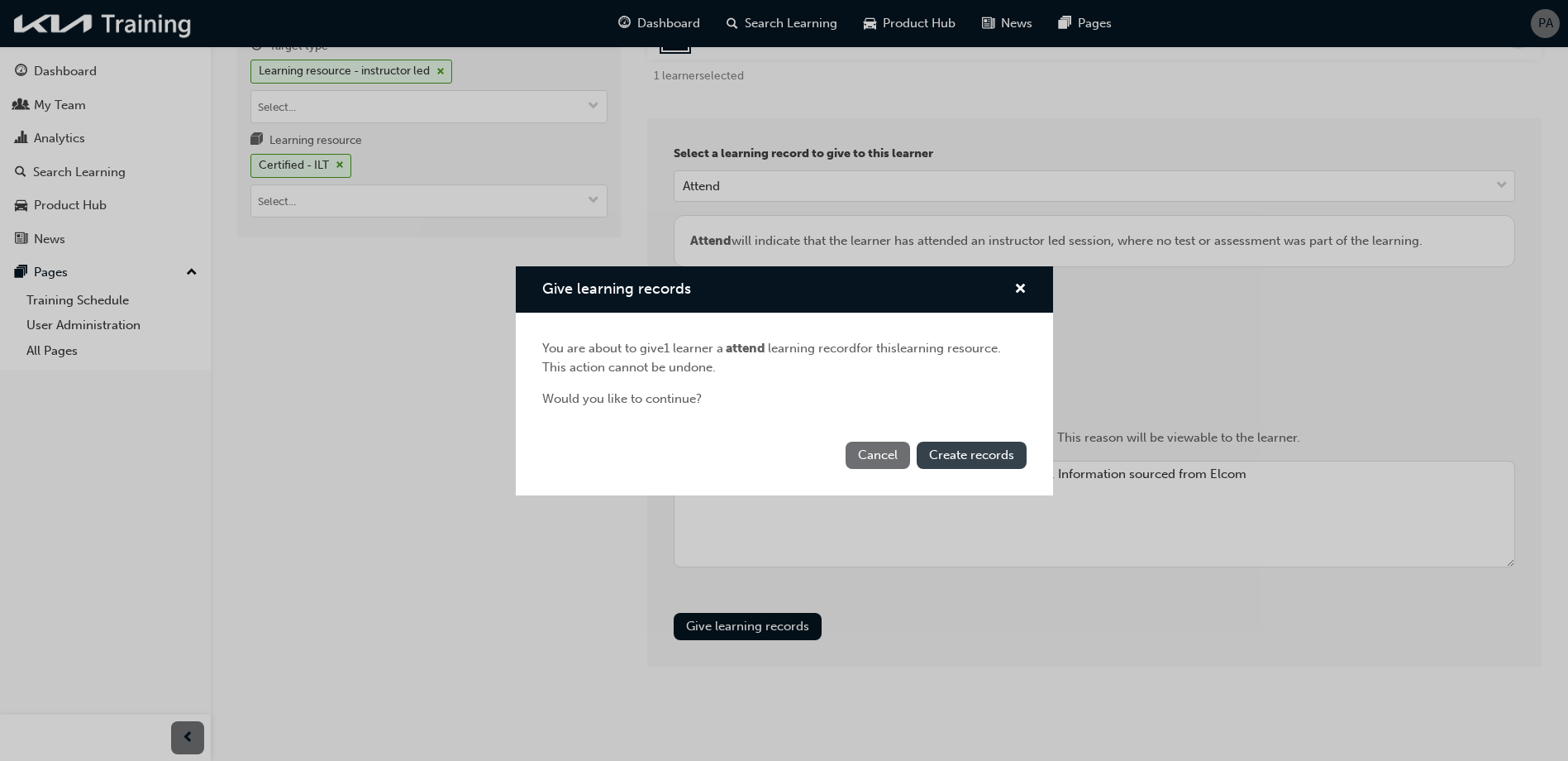
click at [942, 460] on span "Create records" at bounding box center [971, 455] width 85 height 15
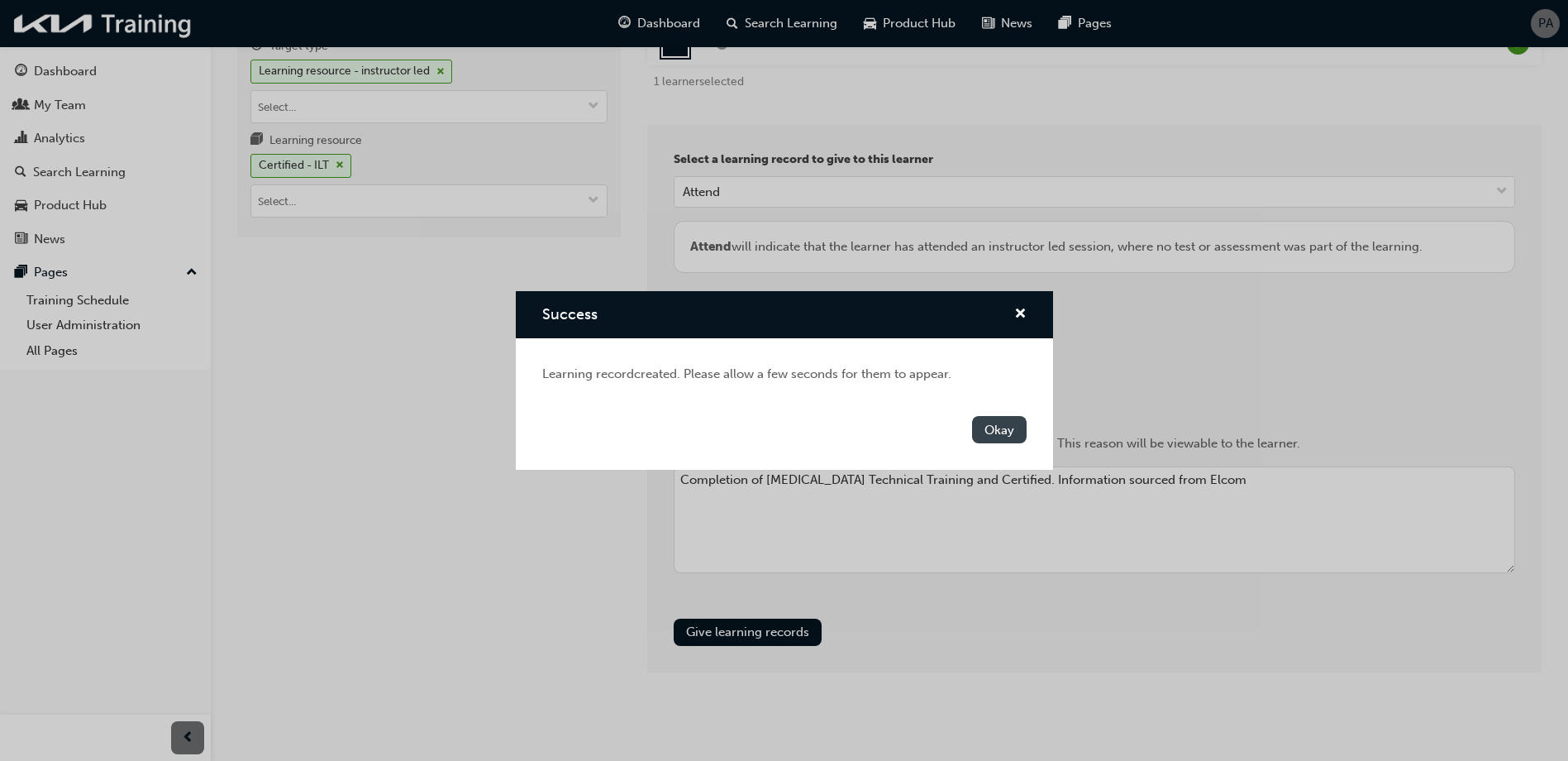
click at [999, 435] on button "Okay" at bounding box center [1000, 429] width 55 height 27
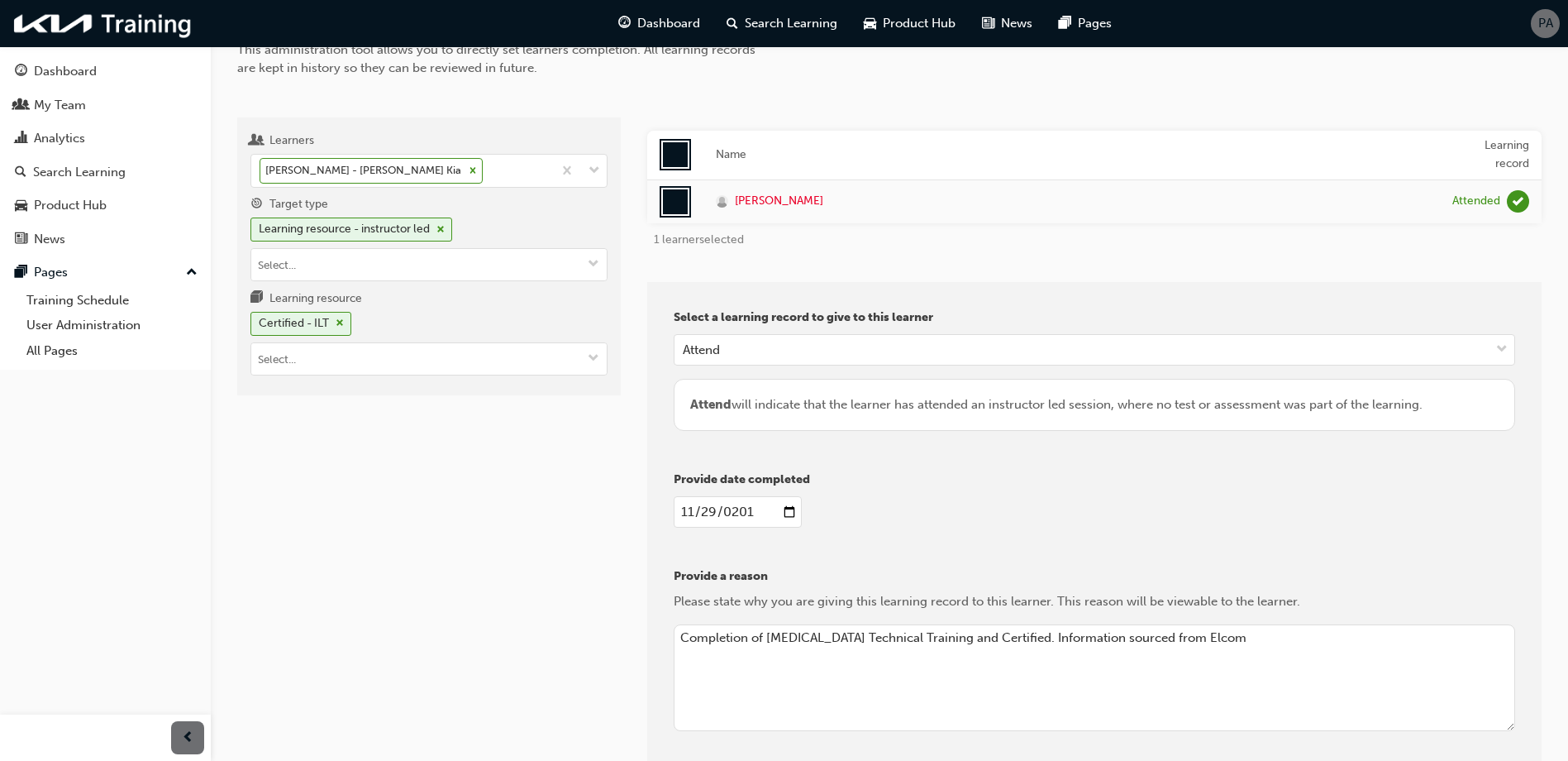
scroll to position [0, 0]
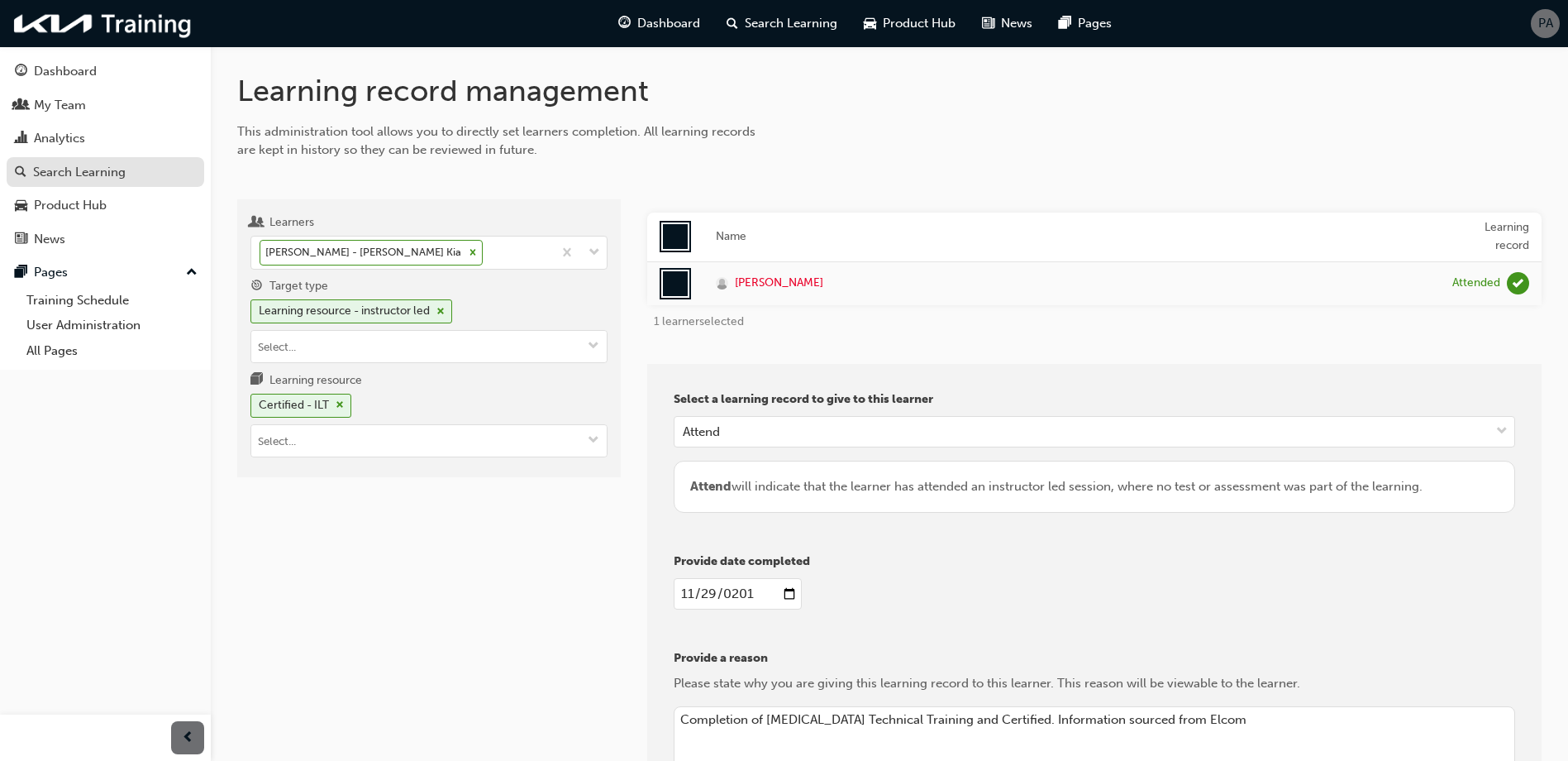
click at [72, 167] on div "Search Learning" at bounding box center [79, 172] width 92 height 19
